Goal: Browse casually

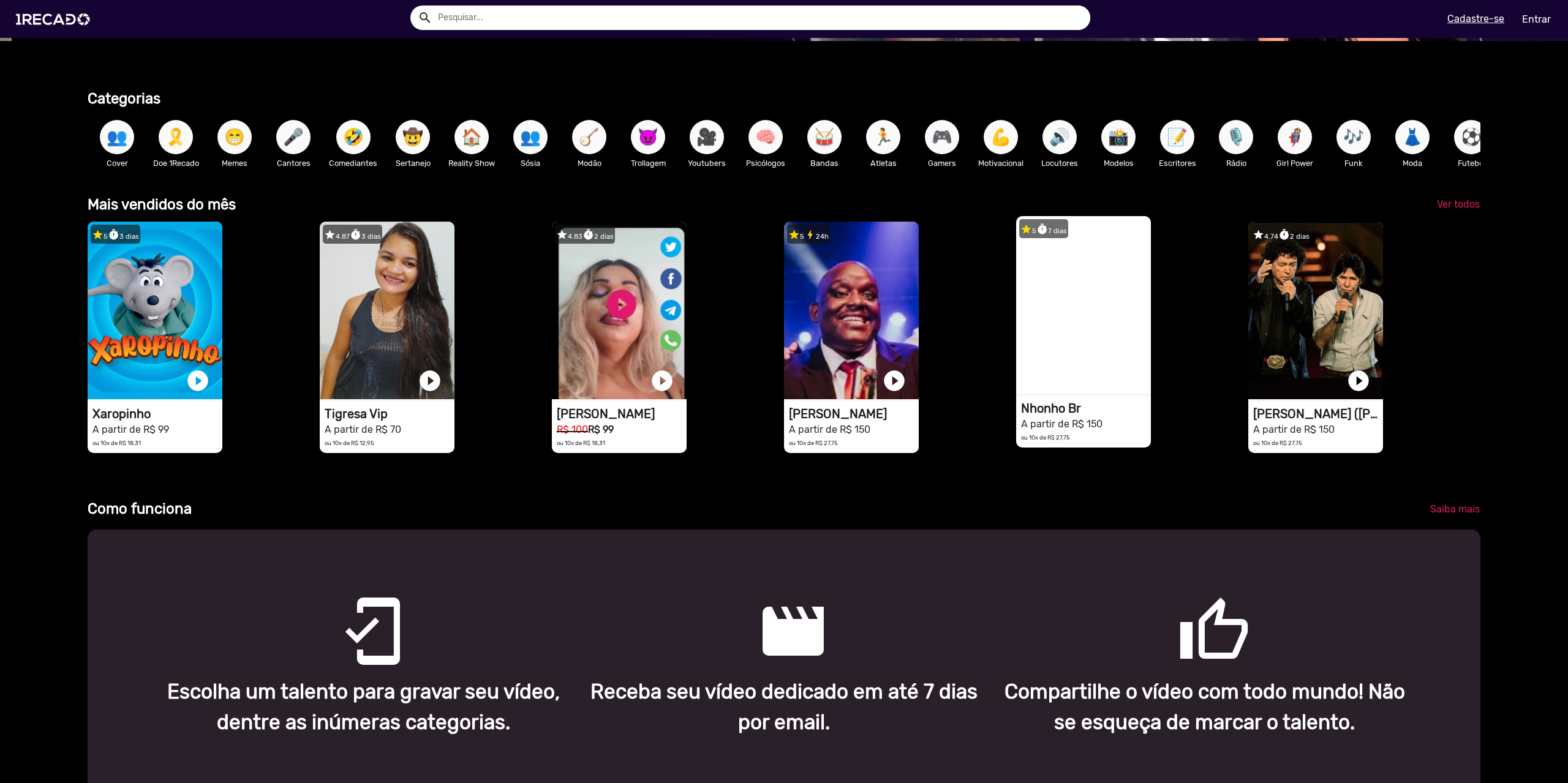
scroll to position [0, 1559]
drag, startPoint x: 1181, startPoint y: 376, endPoint x: 991, endPoint y: 363, distance: 190.4
click at [908, 372] on div "star 5 timer 3 dias 1RECADO vídeos dedicados para fãs e empresas play_circle_fi…" at bounding box center [784, 338] width 1392 height 243
drag, startPoint x: 1098, startPoint y: 304, endPoint x: 1075, endPoint y: 296, distance: 24.4
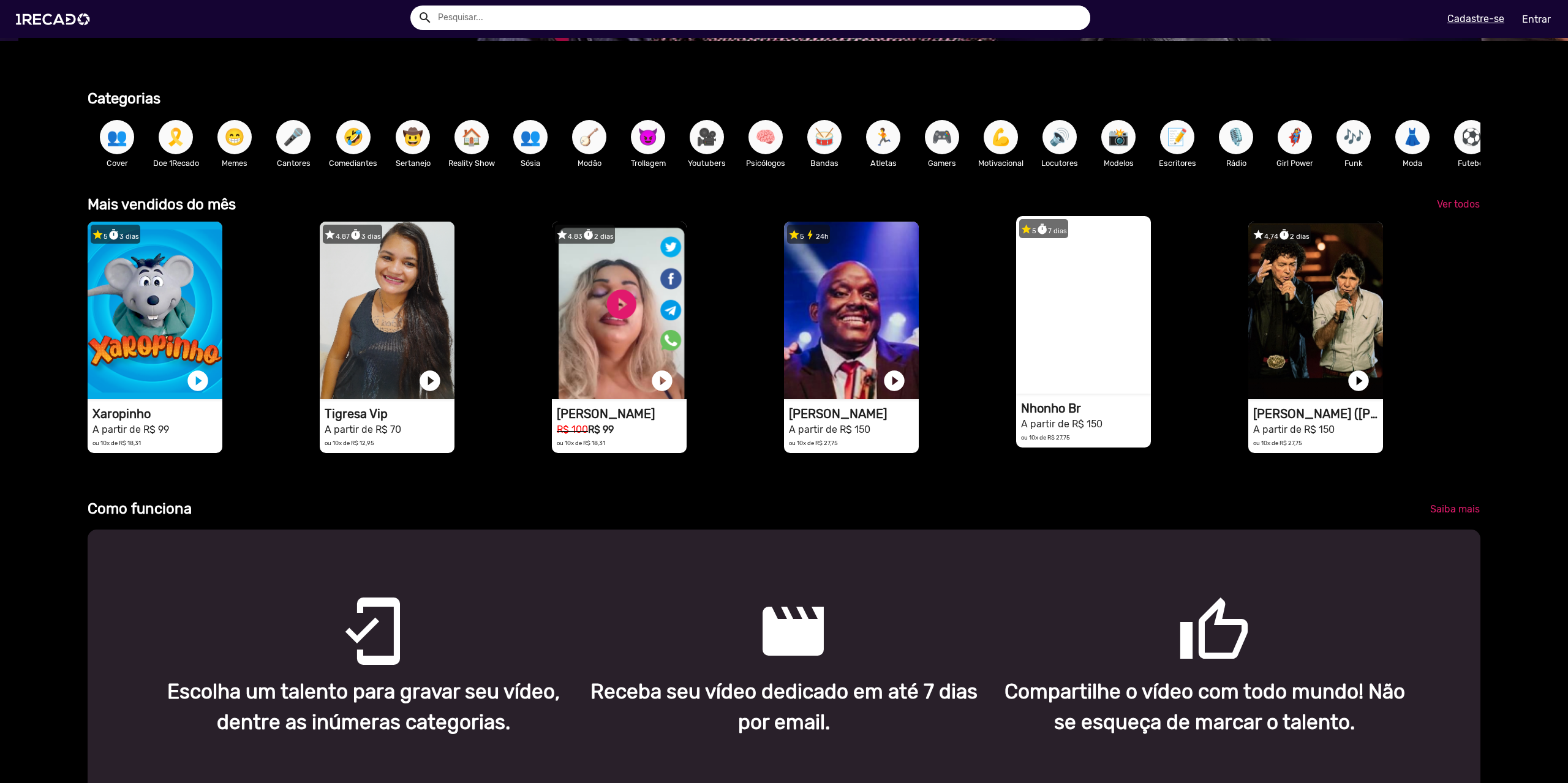
click at [1075, 296] on video "1RECADO vídeos dedicados para fãs e empresas" at bounding box center [1083, 305] width 134 height 177
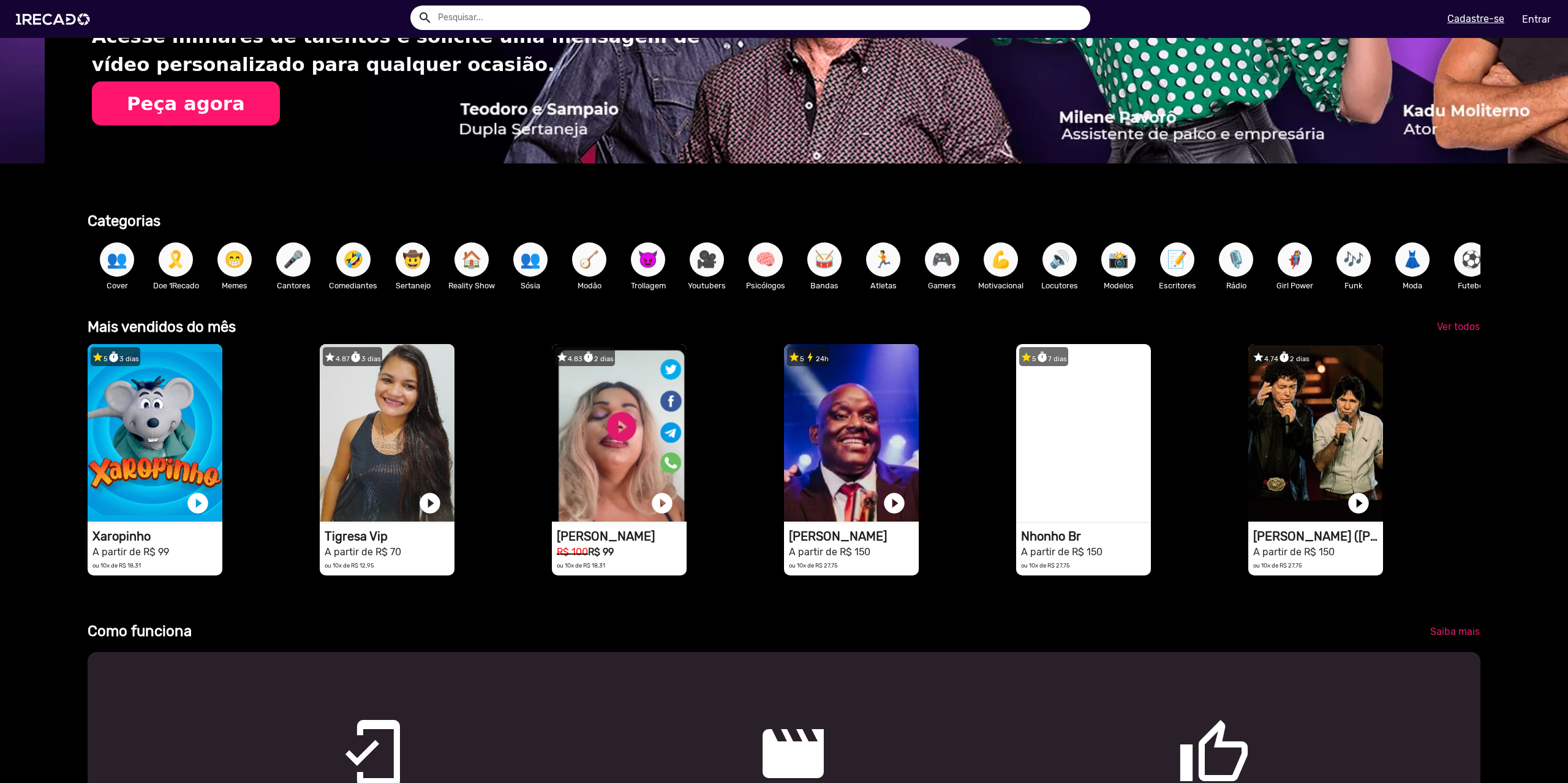
scroll to position [0, 3117]
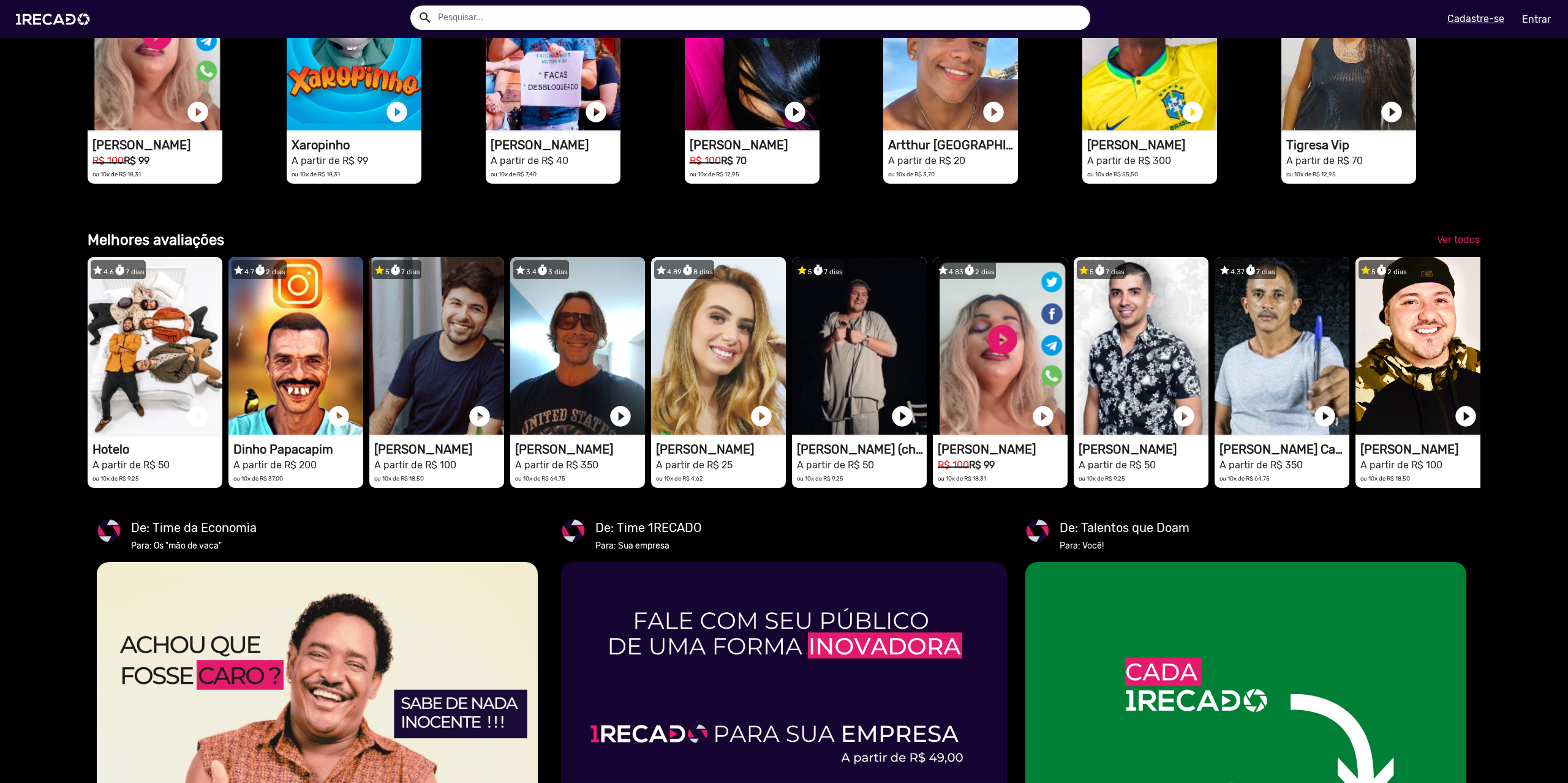
scroll to position [0, 0]
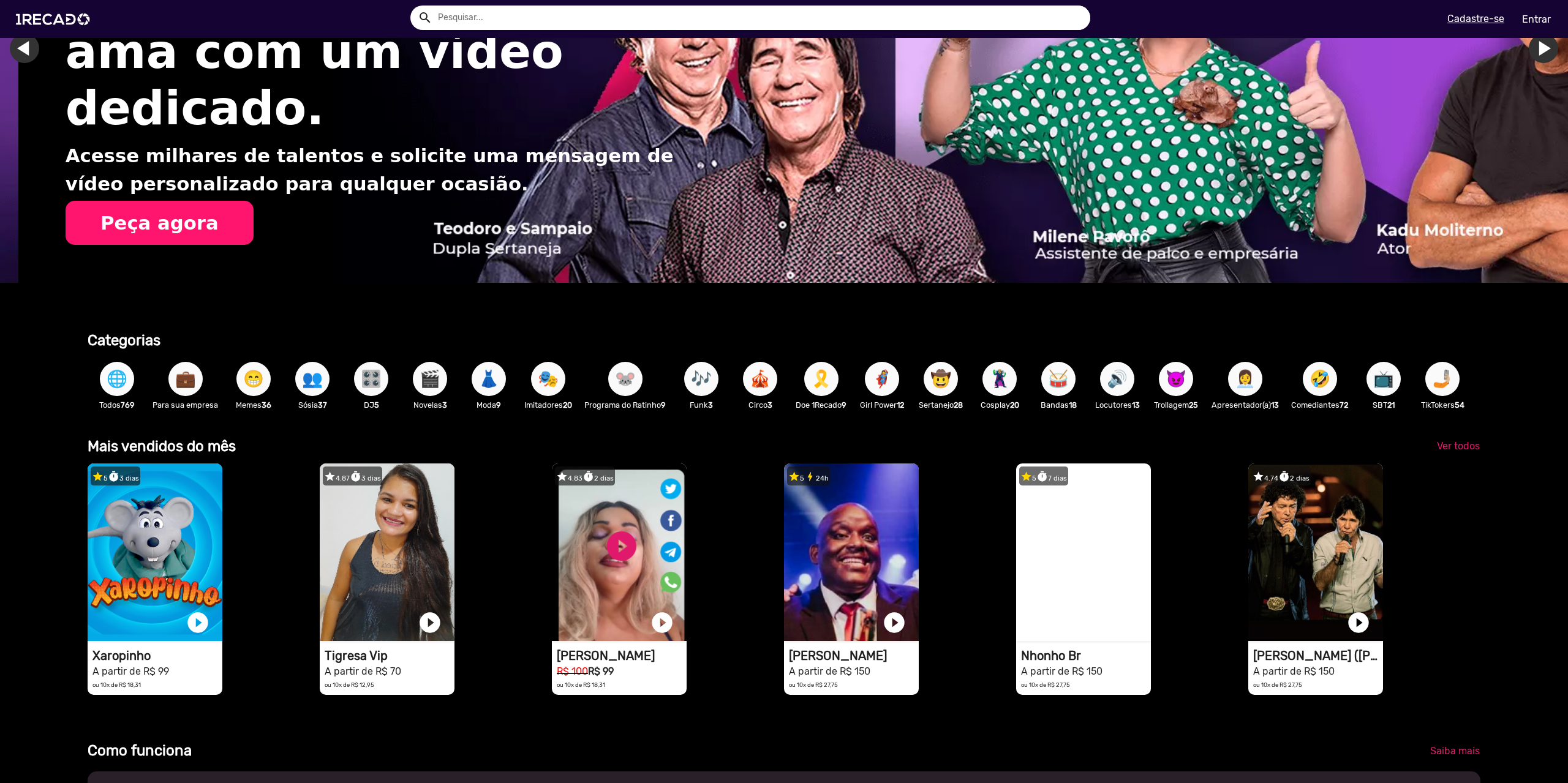
click at [112, 370] on span "🌐" at bounding box center [116, 379] width 21 height 34
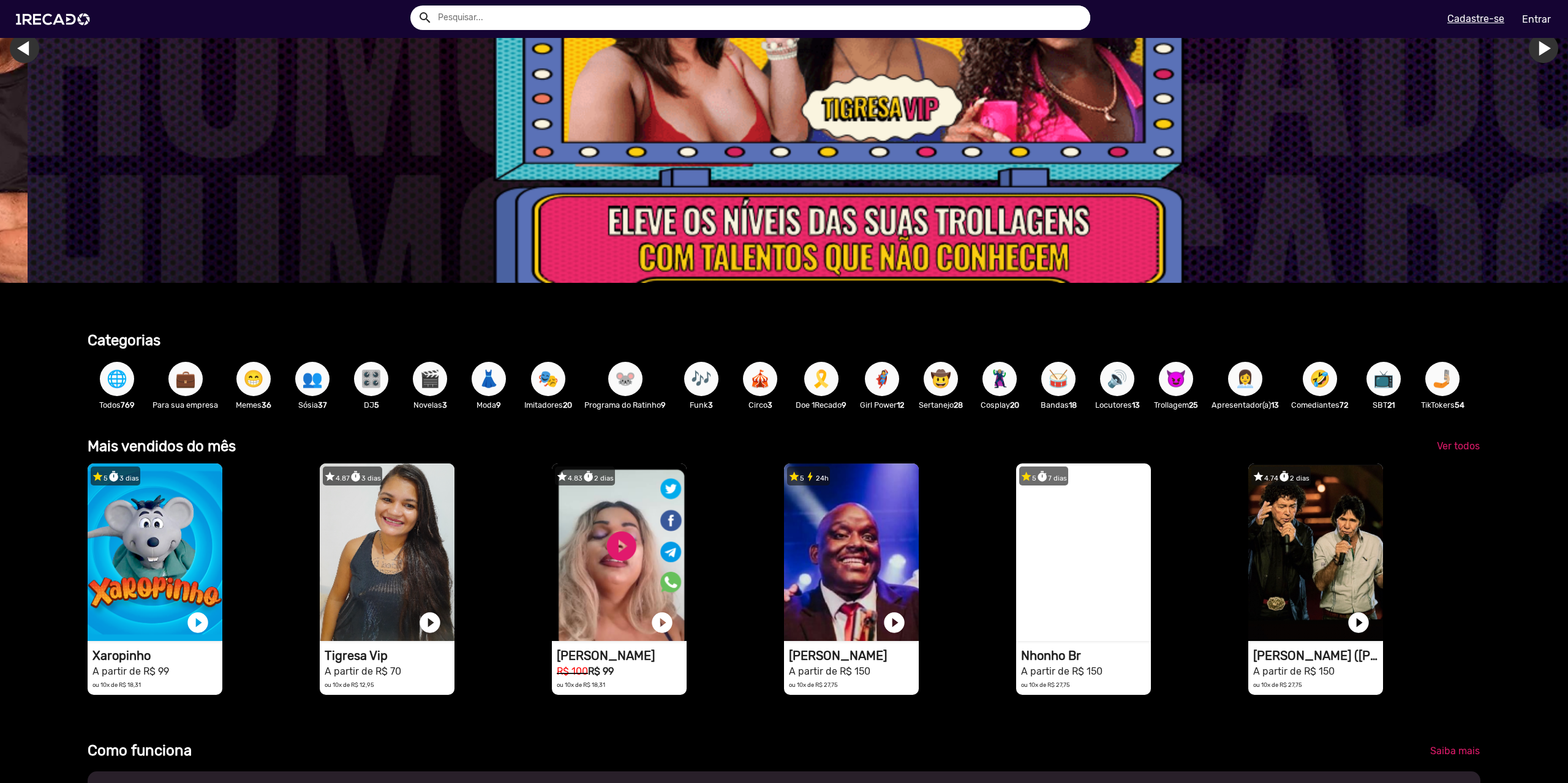
click at [113, 387] on span "🌐" at bounding box center [116, 379] width 21 height 34
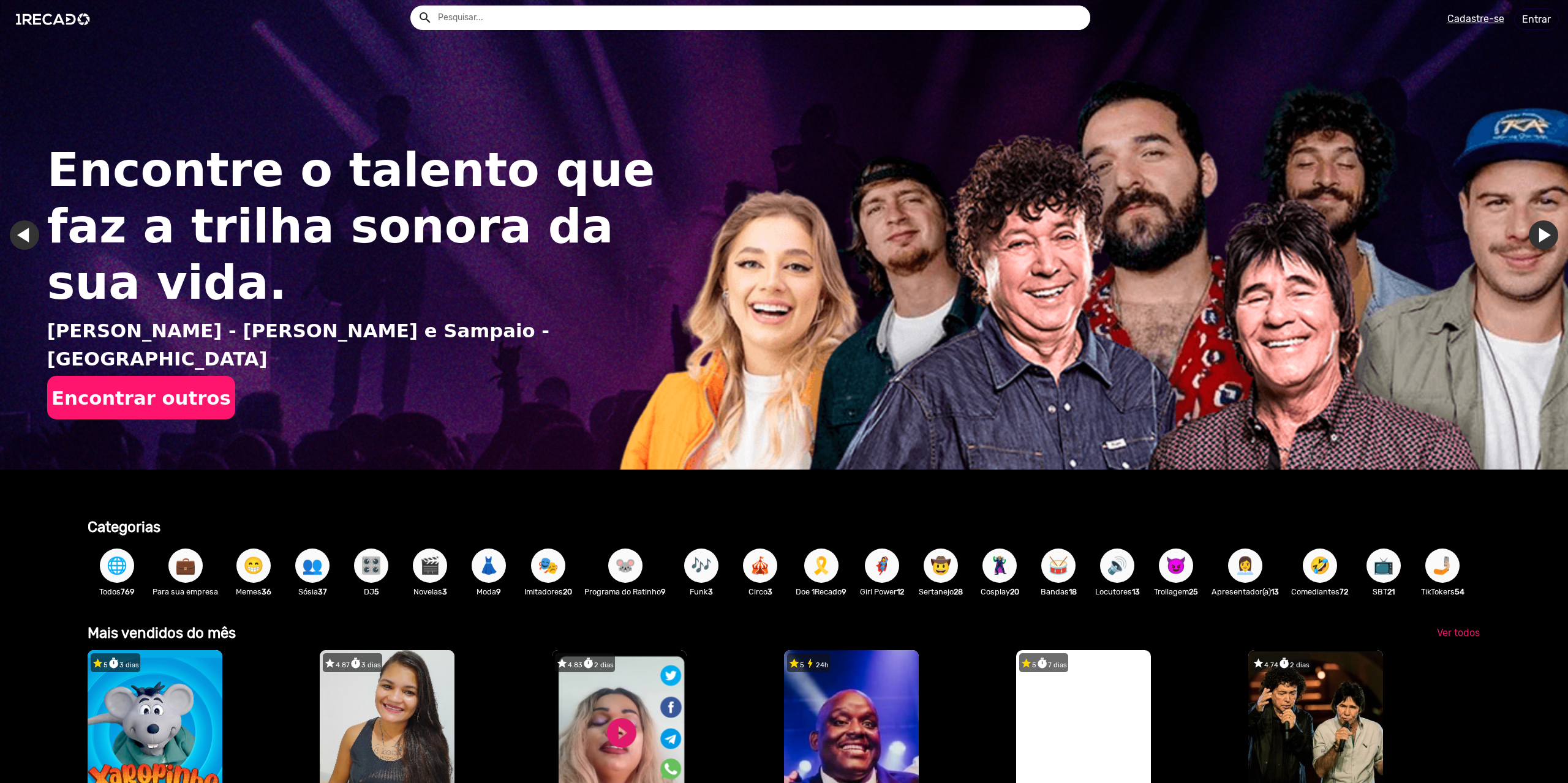
click at [122, 574] on span "🌐" at bounding box center [116, 565] width 21 height 34
